Goal: Check status

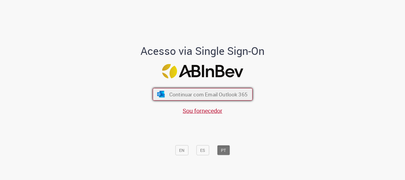
click at [225, 91] on span "Continuar com Email Outlook 365" at bounding box center [208, 94] width 78 height 7
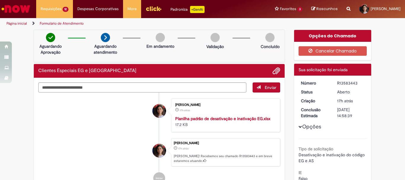
click at [351, 82] on div "R13583443" at bounding box center [351, 83] width 28 height 6
copy div "R13583443"
click at [346, 94] on div "Aberto" at bounding box center [351, 92] width 28 height 6
drag, startPoint x: 254, startPoint y: 0, endPoint x: 40, endPoint y: 116, distance: 243.6
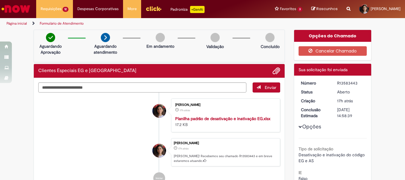
click at [40, 116] on li "Beatriz Latado Braga 17h atrás 17 horas atrás Planilha padrão de desativação e …" at bounding box center [159, 115] width 242 height 34
